Goal: Transaction & Acquisition: Purchase product/service

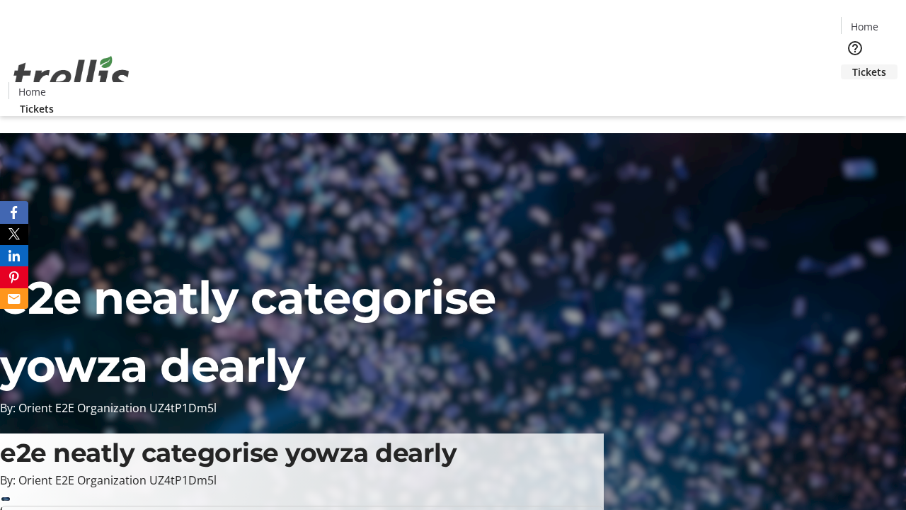
click at [852, 64] on span "Tickets" at bounding box center [869, 71] width 34 height 15
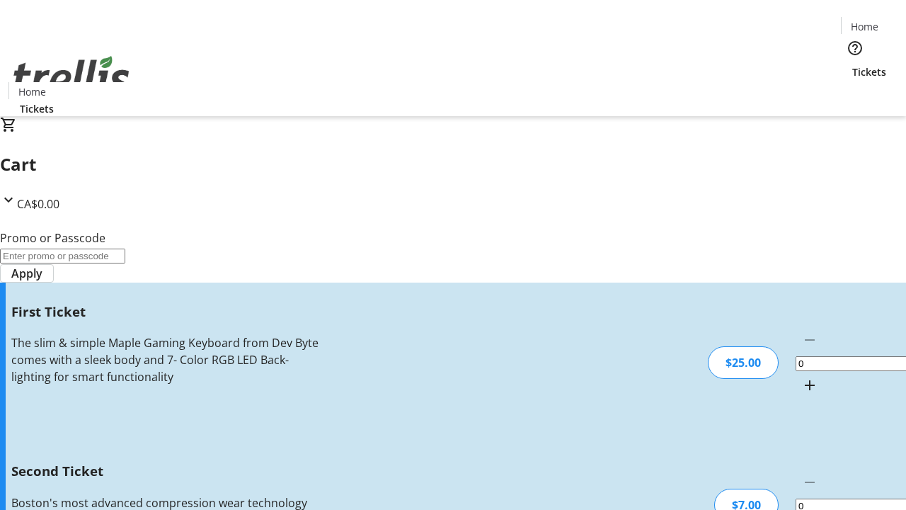
click at [801, 377] on mat-icon "Increment by one" at bounding box center [809, 385] width 17 height 17
type input "1"
type input "2"
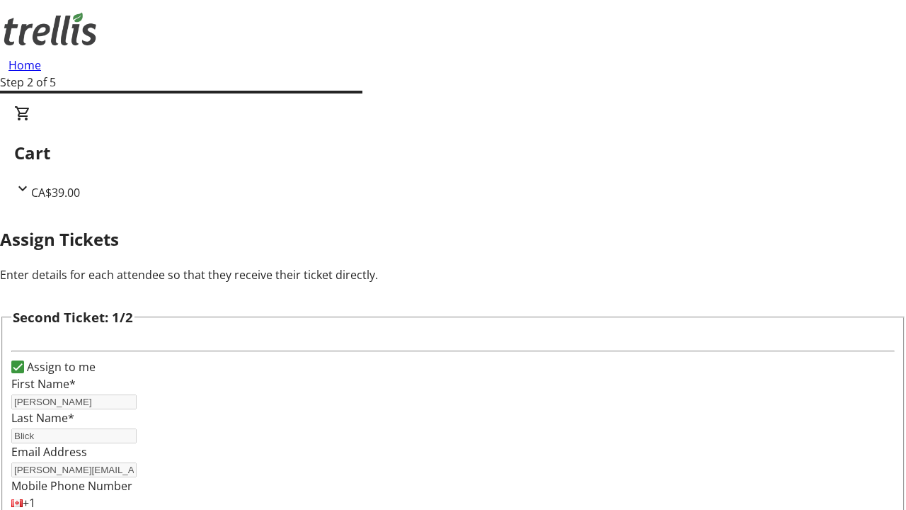
type input "[PERSON_NAME]"
type input "Blick"
type input "[PERSON_NAME][EMAIL_ADDRESS][DOMAIN_NAME]"
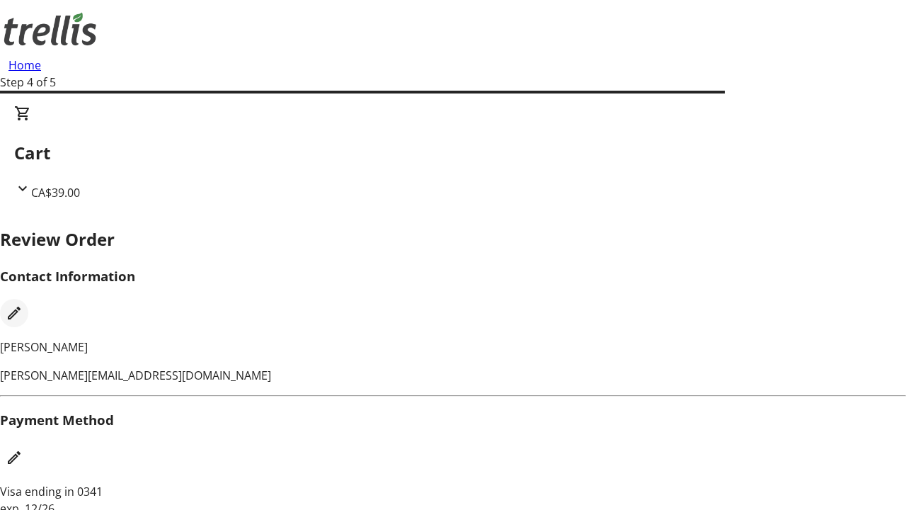
click at [23, 304] on mat-icon "Edit Contact Information" at bounding box center [14, 312] width 17 height 17
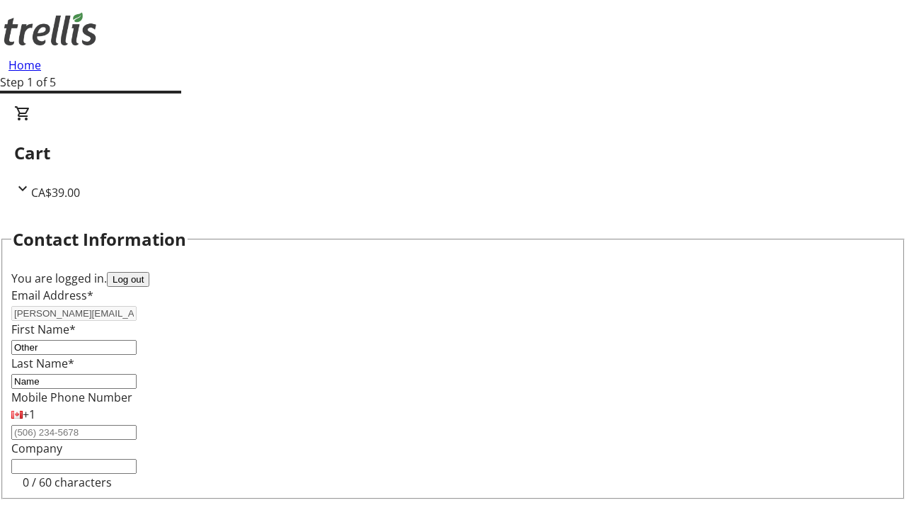
type input "Name"
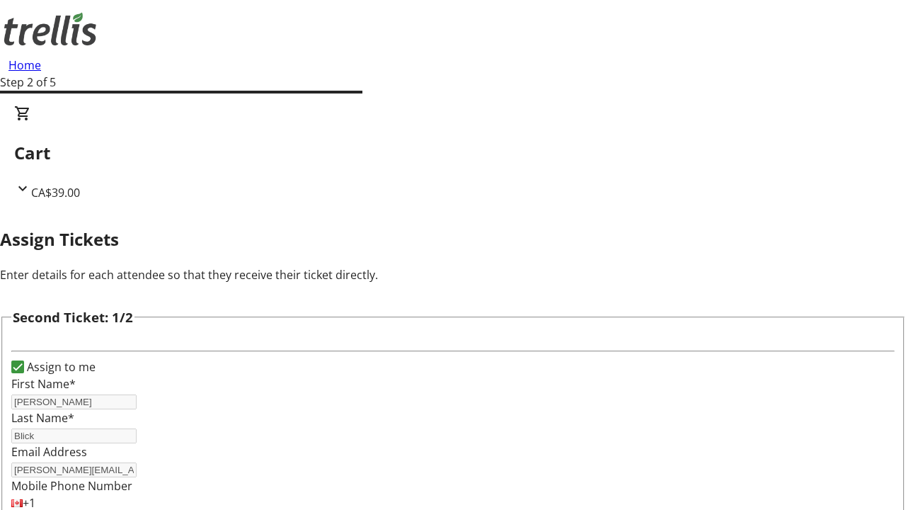
type input "New"
type input "Name"
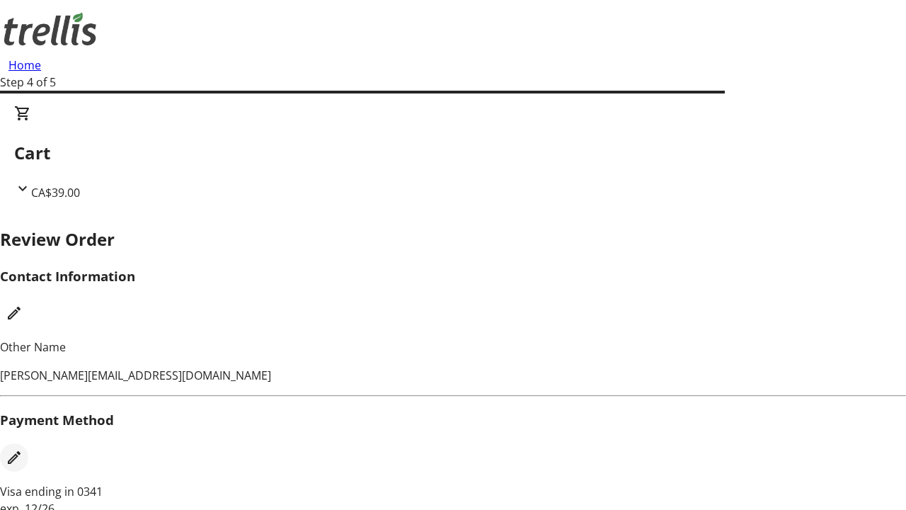
click at [23, 449] on mat-icon "Edit Payment Method" at bounding box center [14, 457] width 17 height 17
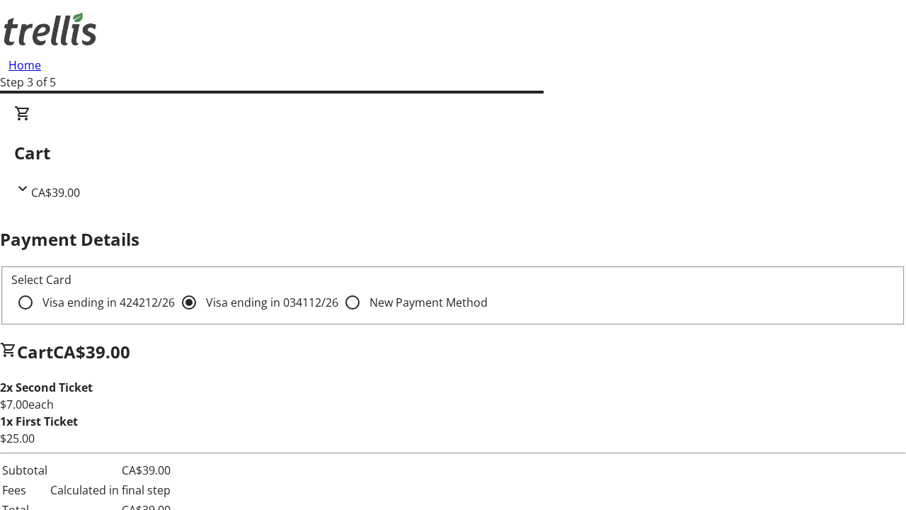
click at [40, 288] on input "Visa ending in 4242 12/26" at bounding box center [25, 302] width 28 height 28
radio input "true"
